Goal: Submit feedback/report problem: Leave review/rating

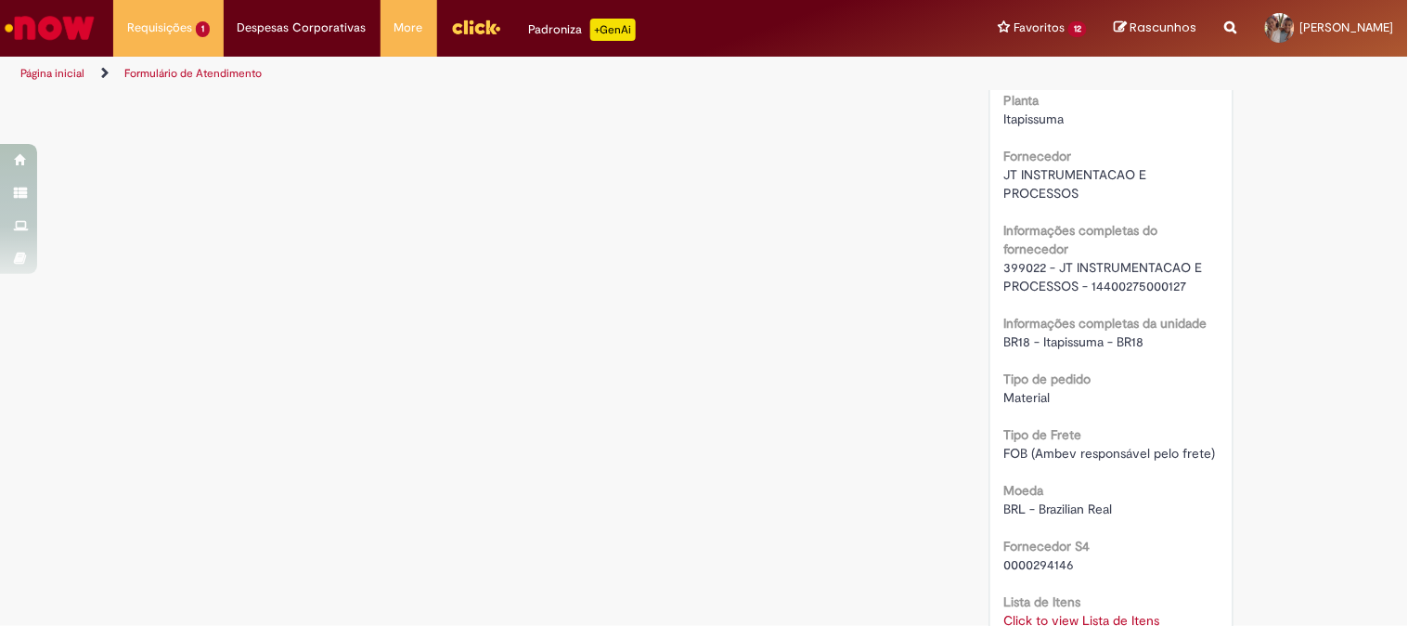
scroll to position [1546, 0]
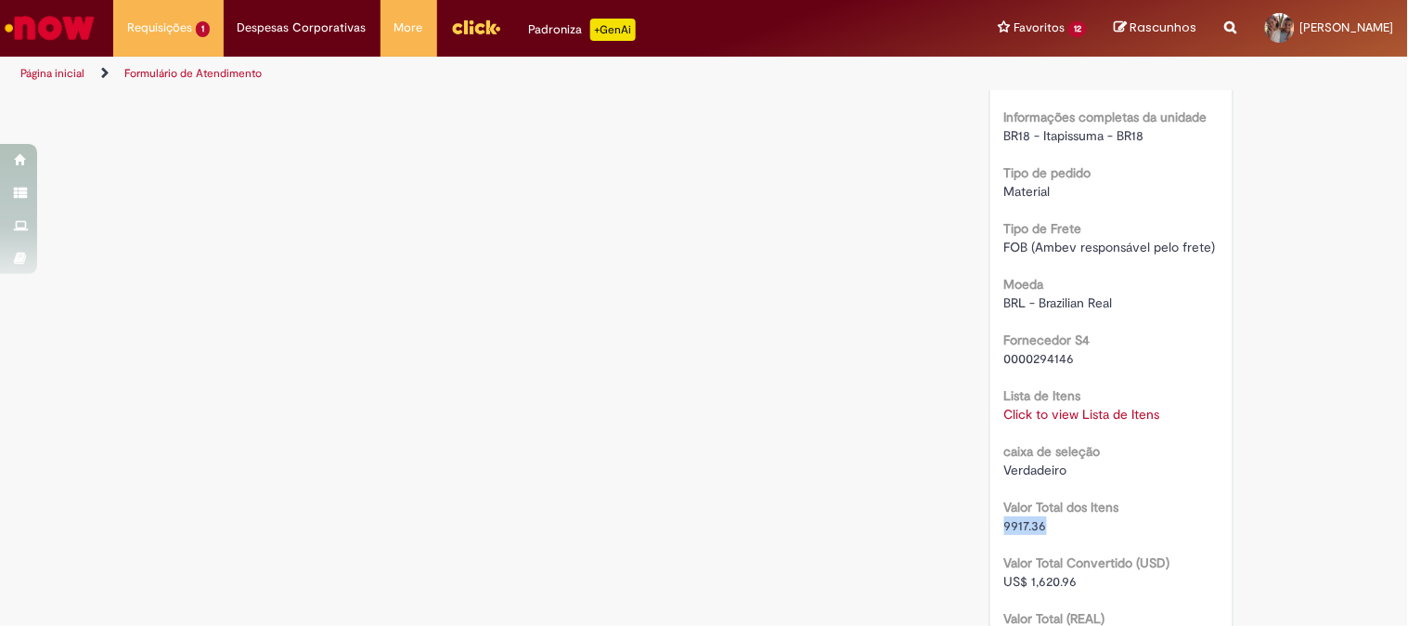
drag, startPoint x: 1044, startPoint y: 524, endPoint x: 997, endPoint y: 531, distance: 47.8
click at [1004, 531] on div "9917.36" at bounding box center [1111, 525] width 214 height 19
copy span "9917.36"
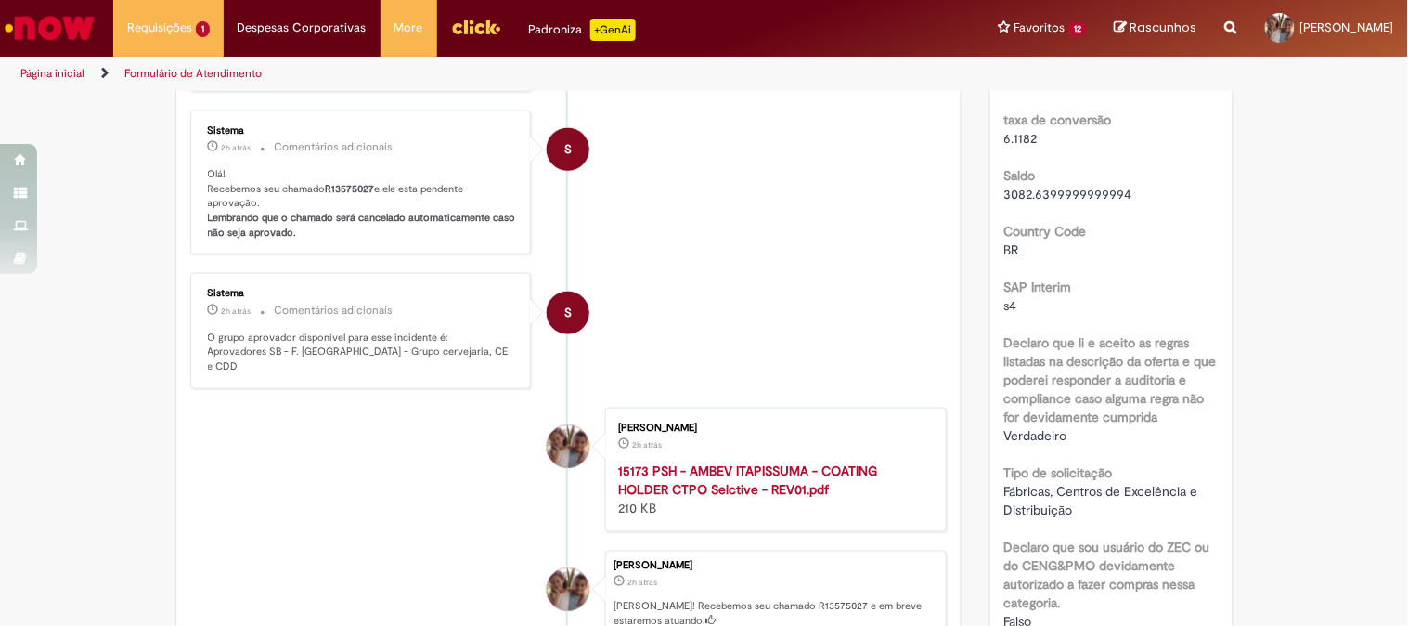
scroll to position [0, 0]
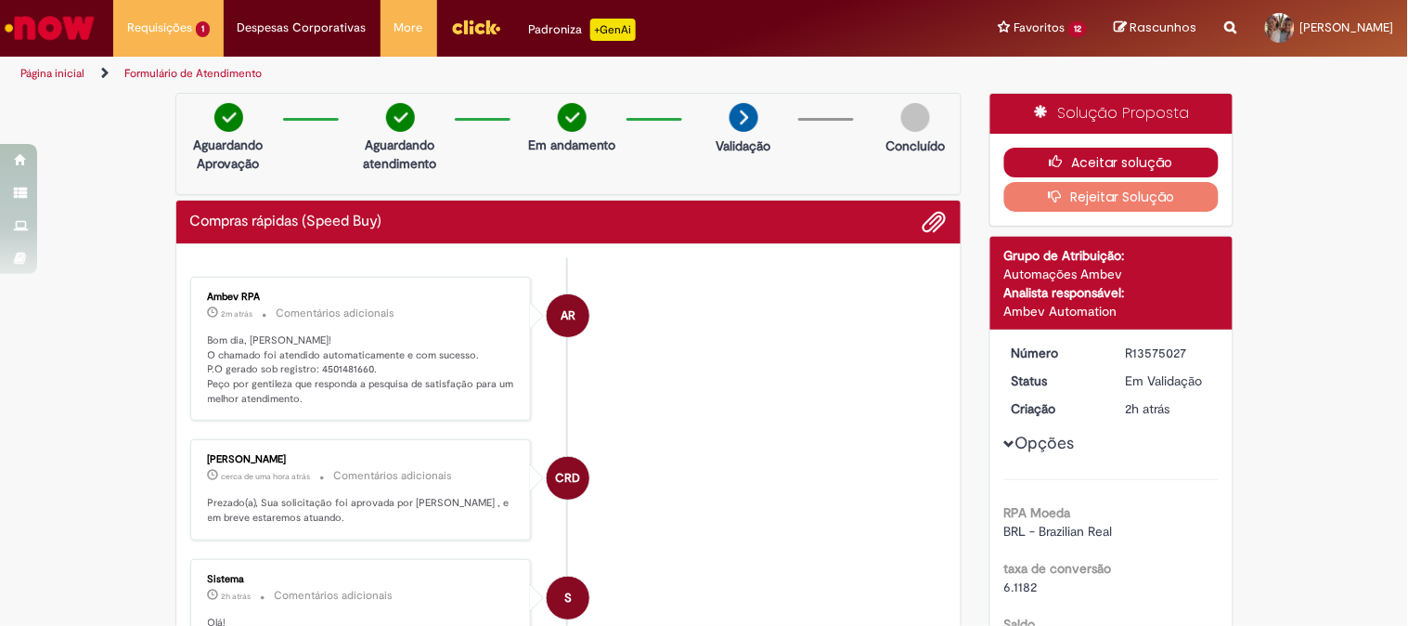
click at [1098, 154] on button "Aceitar solução" at bounding box center [1111, 163] width 214 height 30
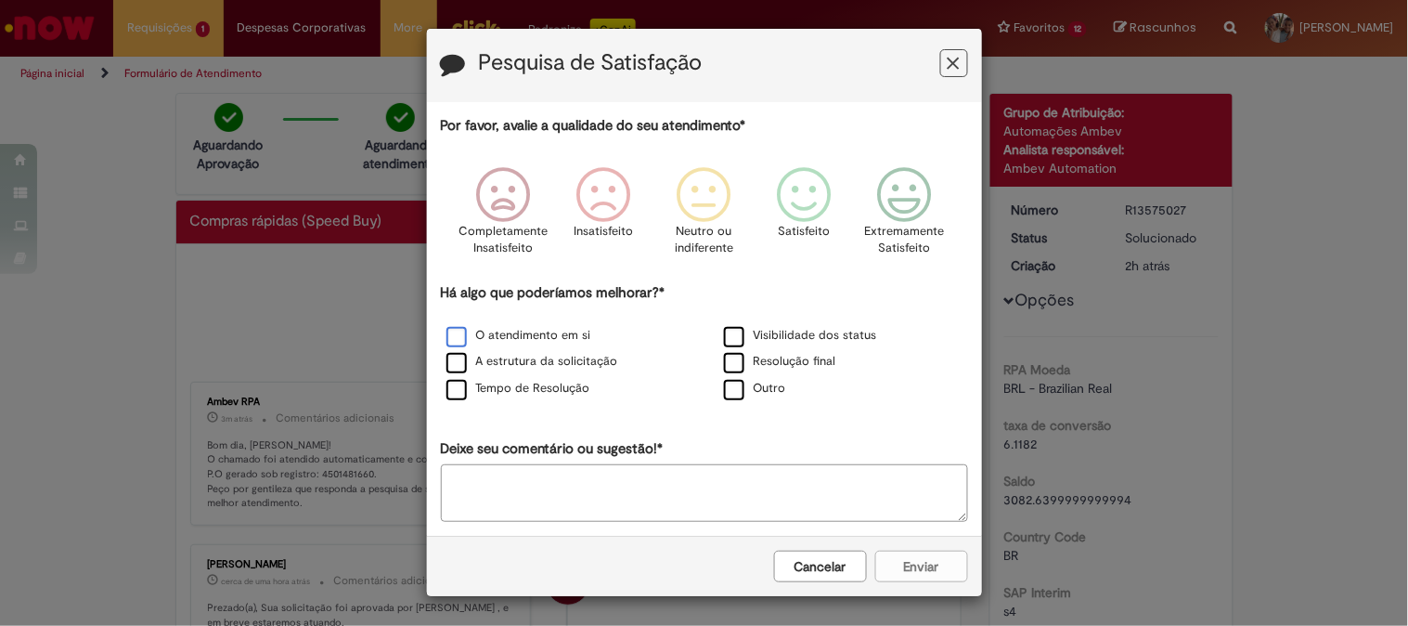
click at [550, 330] on label "O atendimento em si" at bounding box center [518, 336] width 145 height 18
click at [893, 200] on icon "Feedback" at bounding box center [905, 195] width 70 height 56
click at [914, 569] on button "Enviar" at bounding box center [921, 566] width 93 height 32
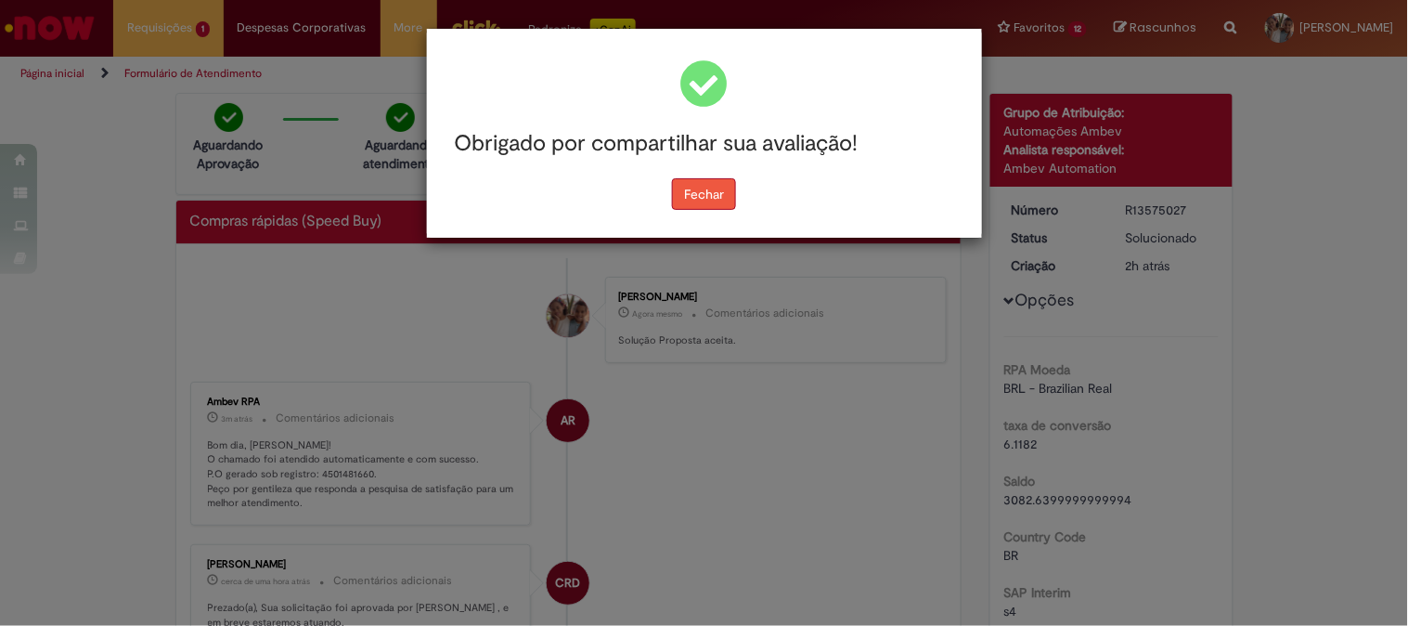
click at [712, 186] on button "Fechar" at bounding box center [704, 194] width 64 height 32
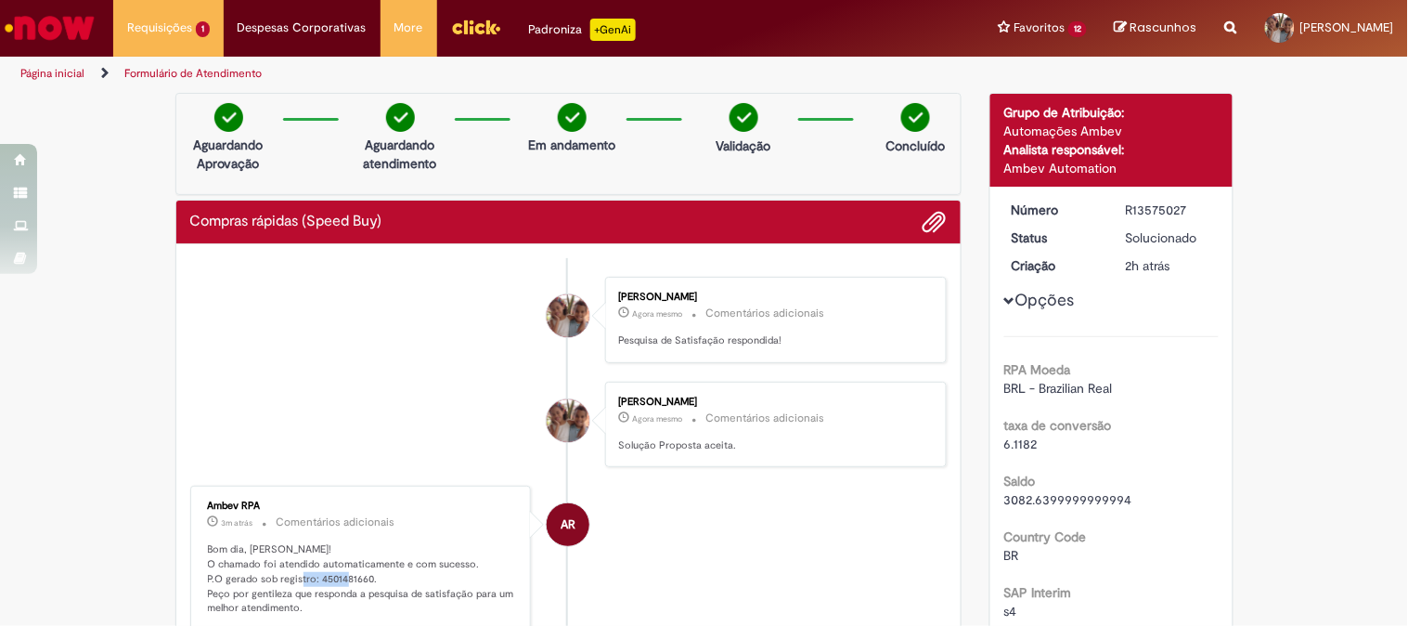
drag, startPoint x: 311, startPoint y: 472, endPoint x: 362, endPoint y: 576, distance: 115.8
click at [362, 576] on p "Bom dia, [PERSON_NAME]! O chamado foi atendido automaticamente e com sucesso. P…" at bounding box center [362, 578] width 309 height 73
copy p "4501481660"
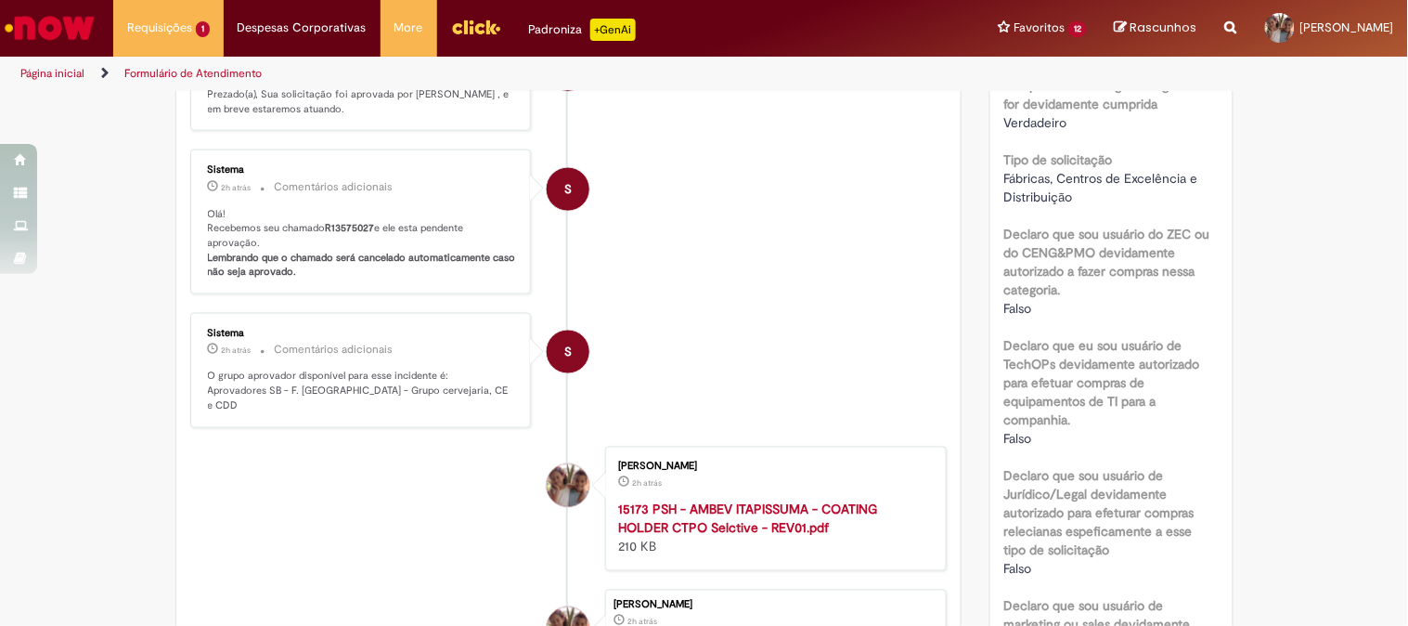
scroll to position [721, 0]
